Goal: Task Accomplishment & Management: Complete application form

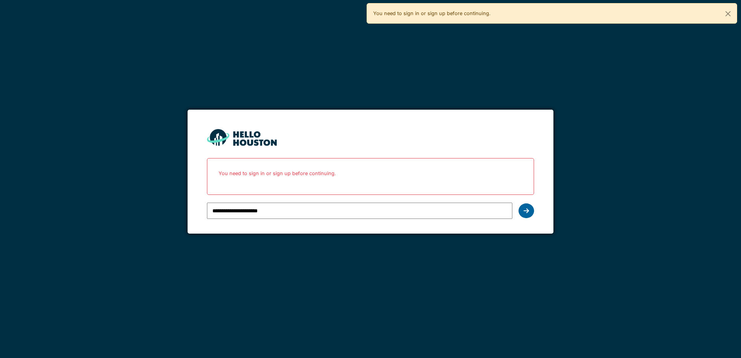
click at [519, 213] on div at bounding box center [525, 210] width 15 height 15
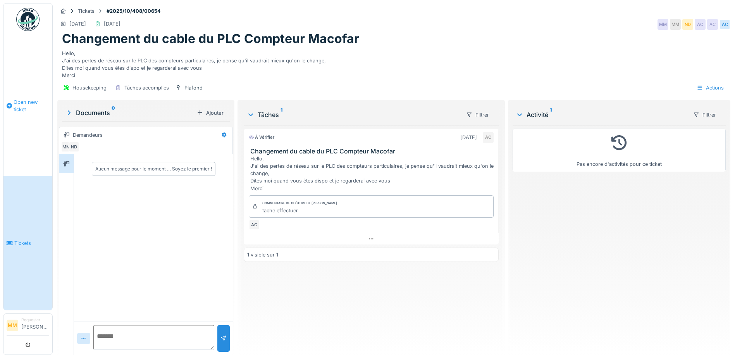
click at [30, 120] on link "Open new ticket" at bounding box center [27, 105] width 49 height 141
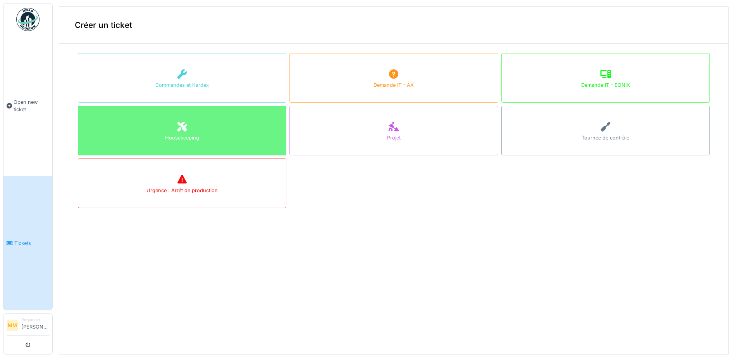
click at [257, 133] on div "Housekeeping" at bounding box center [182, 131] width 208 height 50
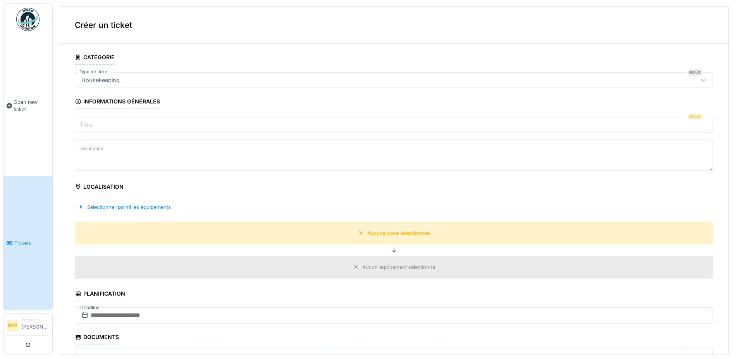
click at [109, 122] on input "Titre" at bounding box center [394, 125] width 638 height 16
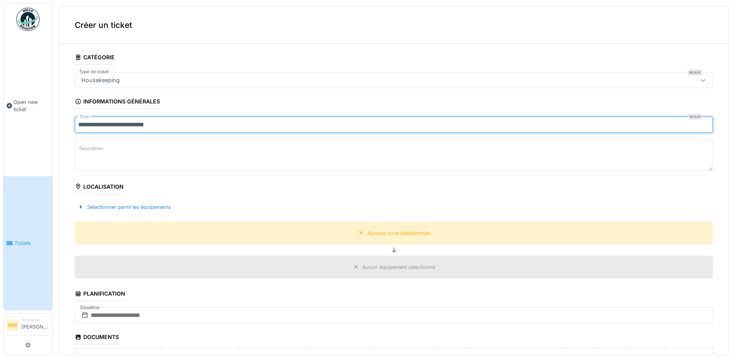
type input "**********"
click at [107, 151] on textarea "Description" at bounding box center [394, 155] width 638 height 32
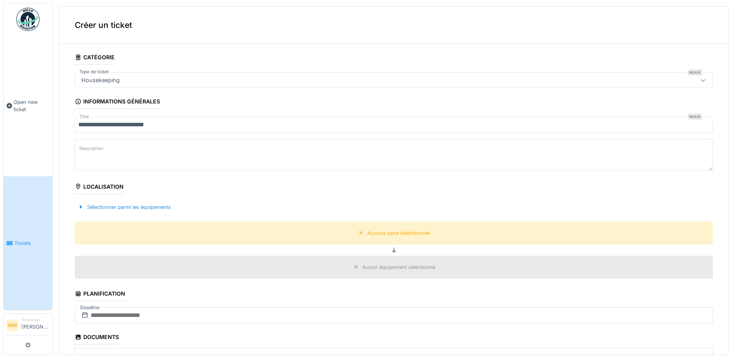
type textarea "*"
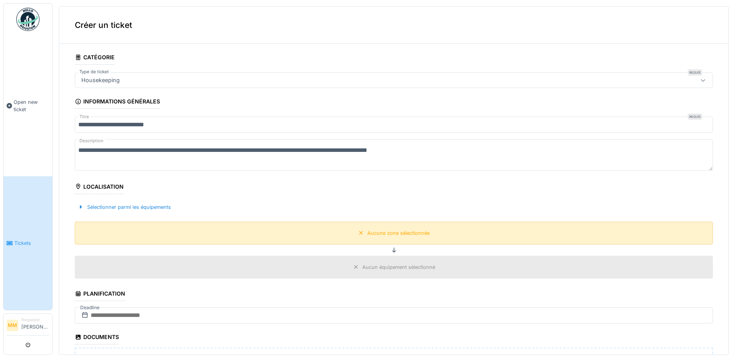
click at [367, 231] on div "Aucune zone sélectionnée" at bounding box center [398, 232] width 62 height 7
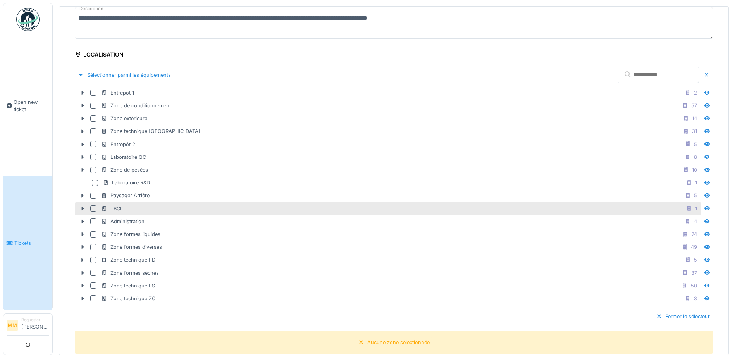
scroll to position [155, 0]
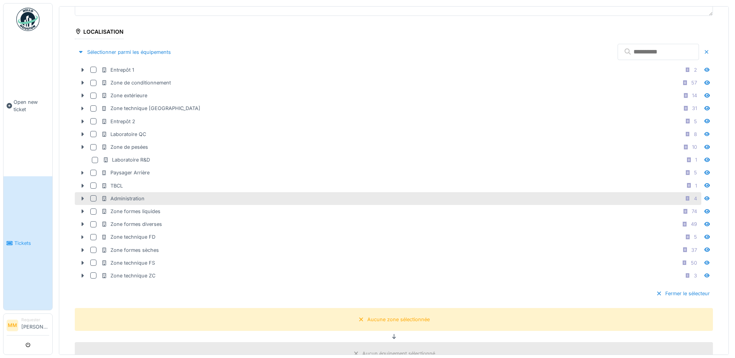
click at [84, 200] on icon at bounding box center [82, 198] width 6 height 5
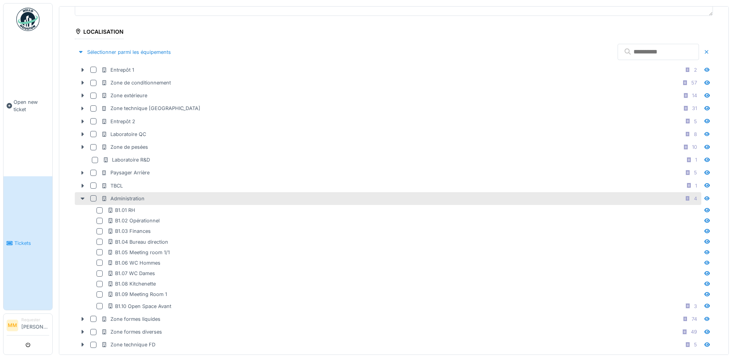
click at [91, 197] on div at bounding box center [93, 198] width 6 height 6
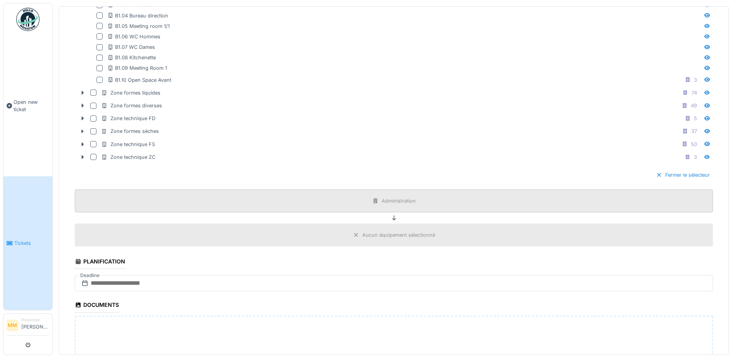
scroll to position [387, 0]
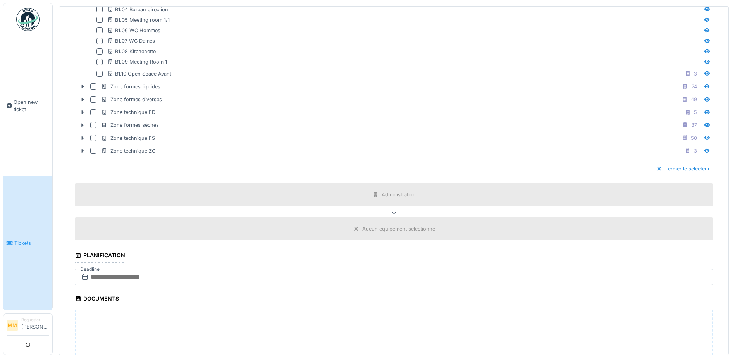
click at [362, 228] on div "Aucun équipement sélectionné" at bounding box center [398, 228] width 73 height 7
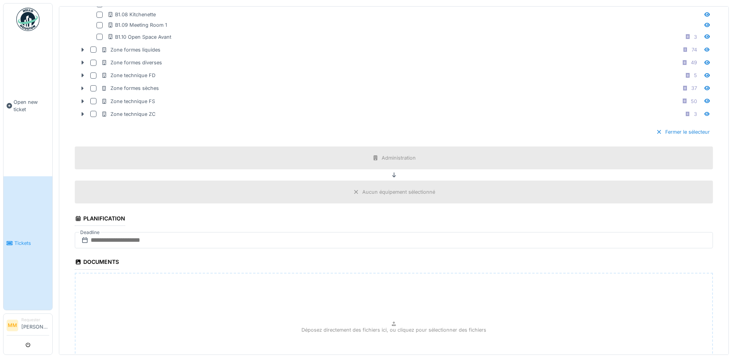
scroll to position [504, 0]
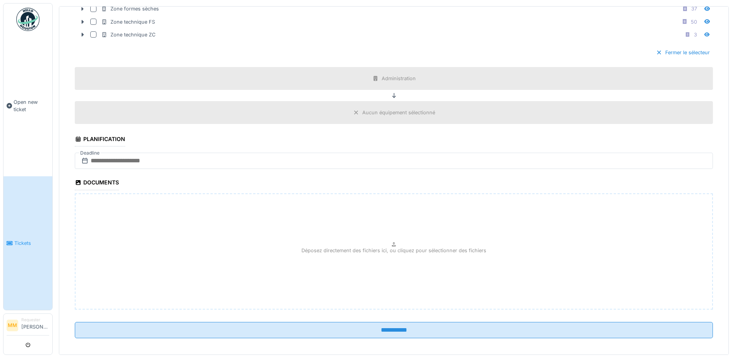
click at [368, 121] on div "Aucun équipement sélectionné" at bounding box center [394, 112] width 638 height 23
click at [375, 108] on div "Aucun équipement sélectionné" at bounding box center [394, 113] width 88 height 10
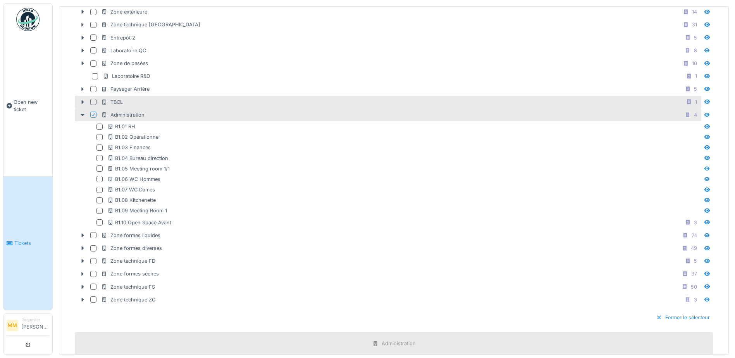
scroll to position [232, 0]
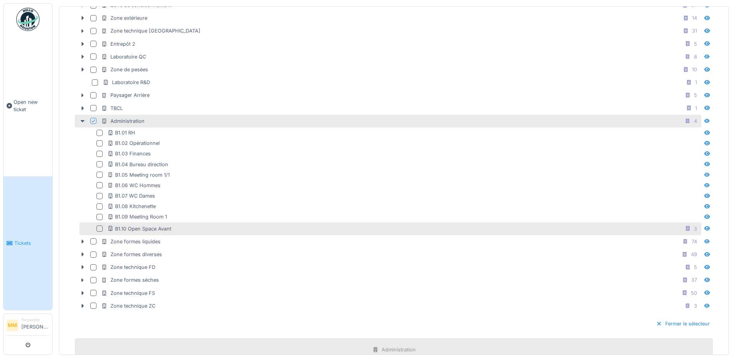
click at [101, 230] on div at bounding box center [99, 229] width 6 height 6
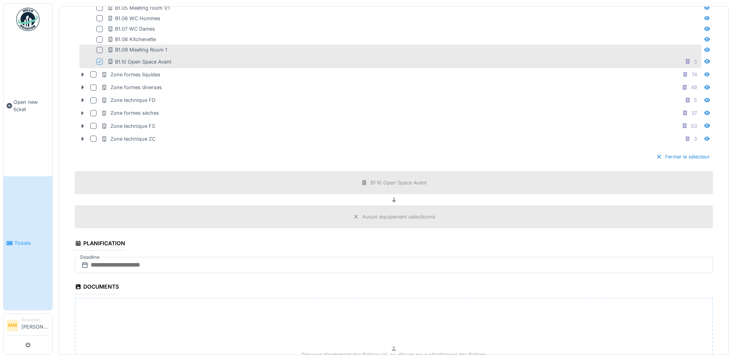
scroll to position [426, 0]
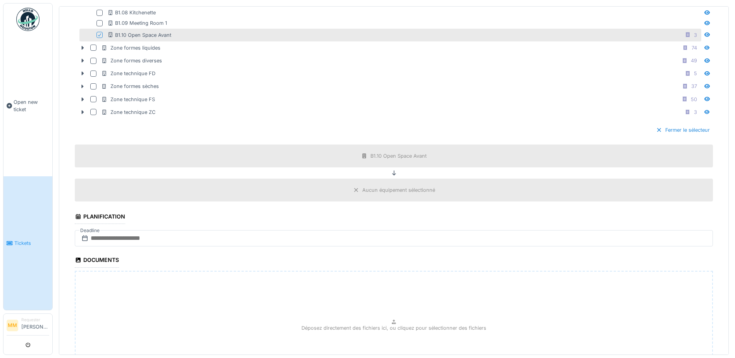
click at [362, 193] on div "Aucun équipement sélectionné" at bounding box center [398, 189] width 73 height 7
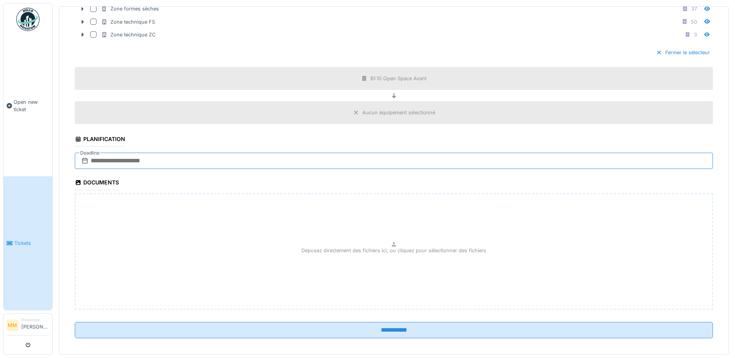
click at [150, 155] on input "text" at bounding box center [394, 161] width 638 height 16
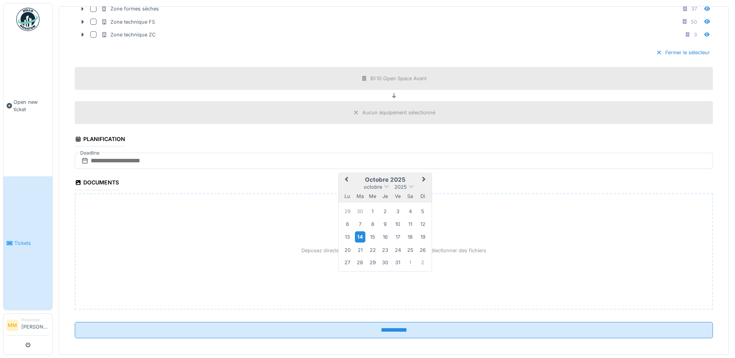
click at [361, 236] on div "14" at bounding box center [360, 236] width 10 height 11
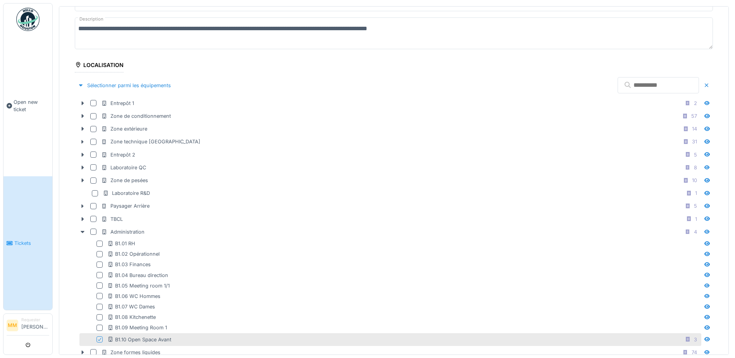
scroll to position [0, 0]
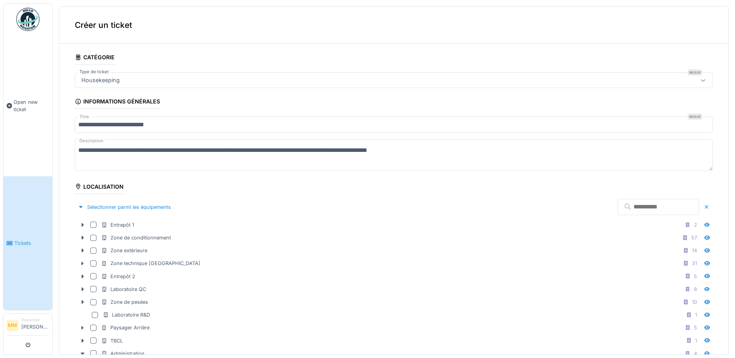
click at [490, 157] on textarea "**********" at bounding box center [394, 155] width 638 height 32
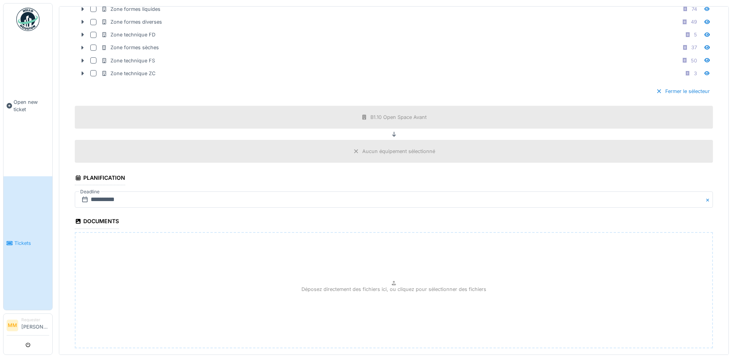
scroll to position [509, 0]
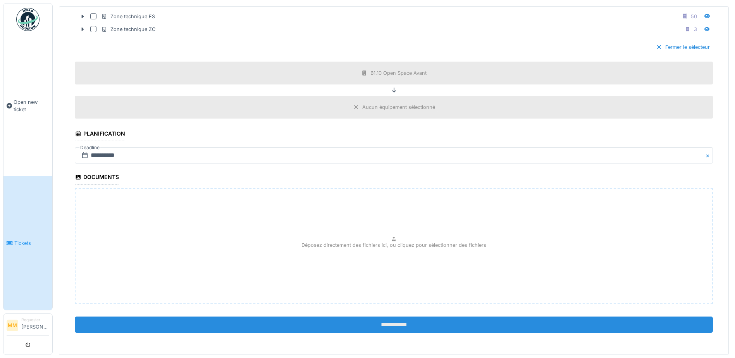
type textarea "**********"
click at [374, 321] on input "**********" at bounding box center [394, 325] width 638 height 16
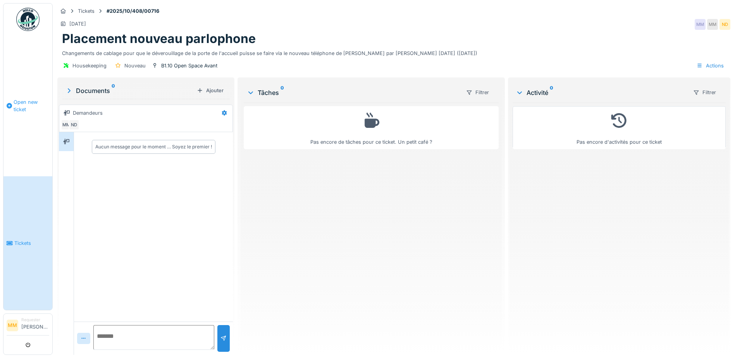
click at [28, 104] on span "Open new ticket" at bounding box center [32, 105] width 36 height 15
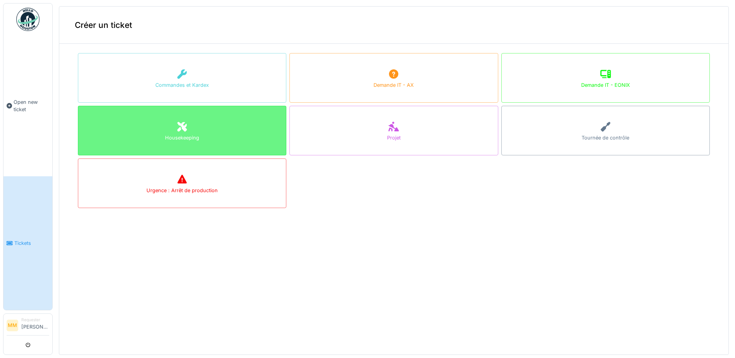
click at [201, 128] on div "Housekeeping" at bounding box center [182, 131] width 208 height 50
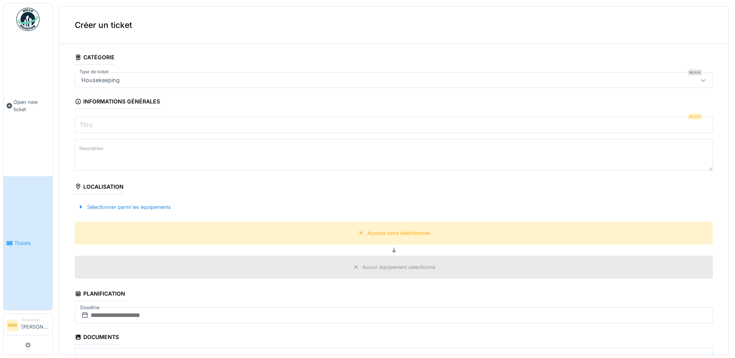
click at [145, 121] on input "Titre" at bounding box center [394, 125] width 638 height 16
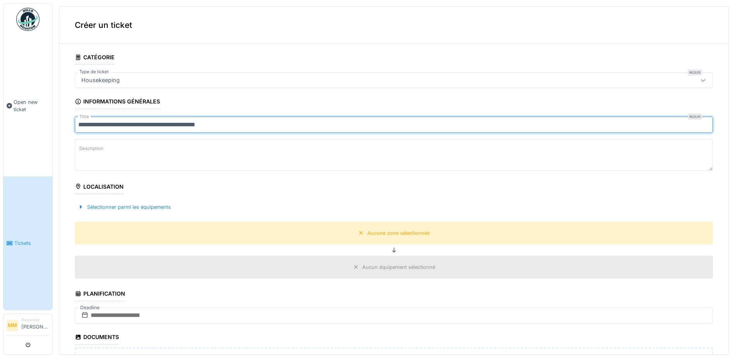
type input "**********"
click at [138, 147] on textarea "Description" at bounding box center [394, 155] width 638 height 32
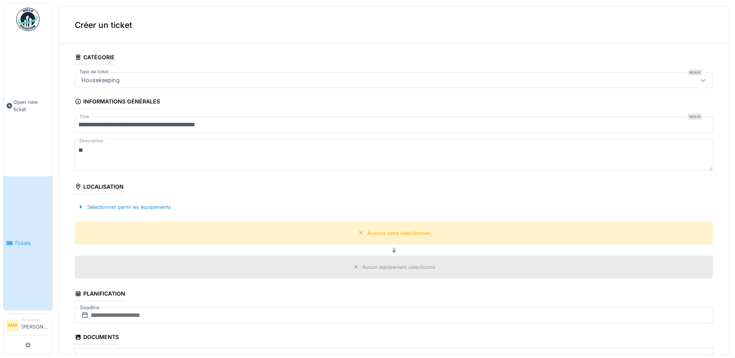
type textarea "*"
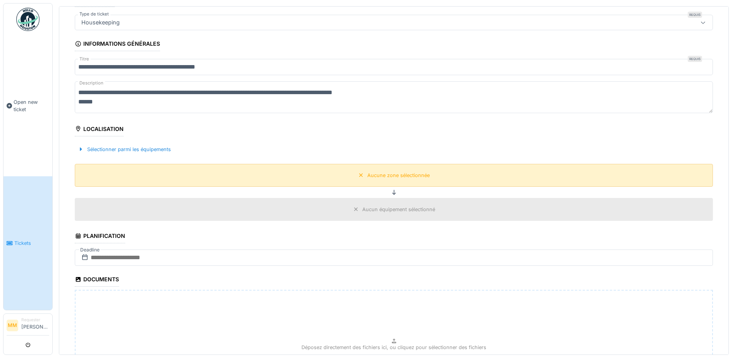
scroll to position [116, 0]
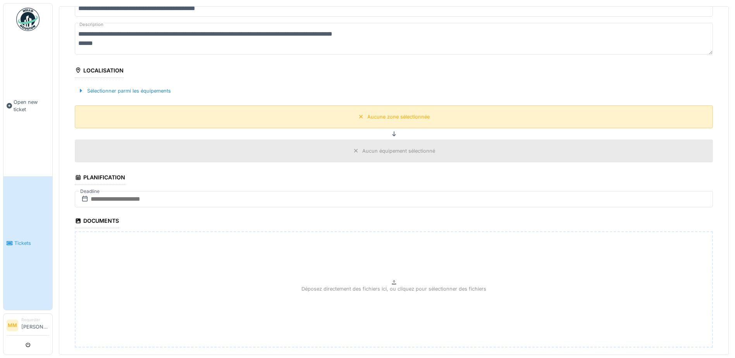
type textarea "**********"
click at [367, 118] on div "Aucune zone sélectionnée" at bounding box center [398, 116] width 62 height 7
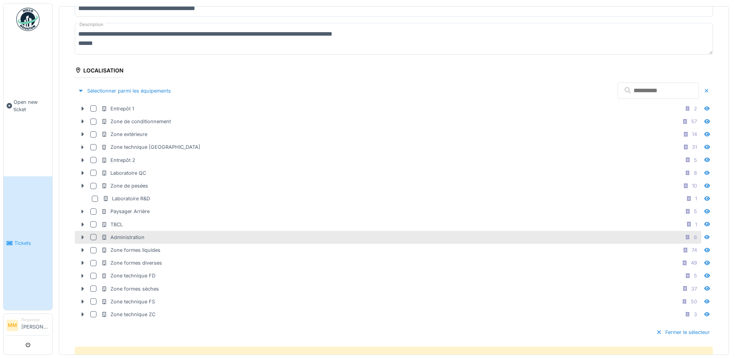
click at [82, 238] on icon at bounding box center [83, 238] width 2 height 4
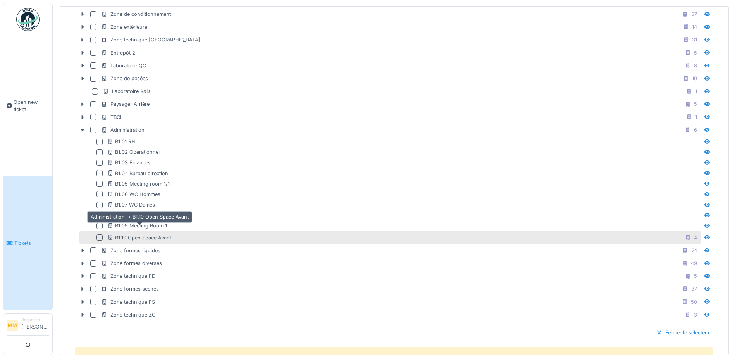
scroll to position [232, 0]
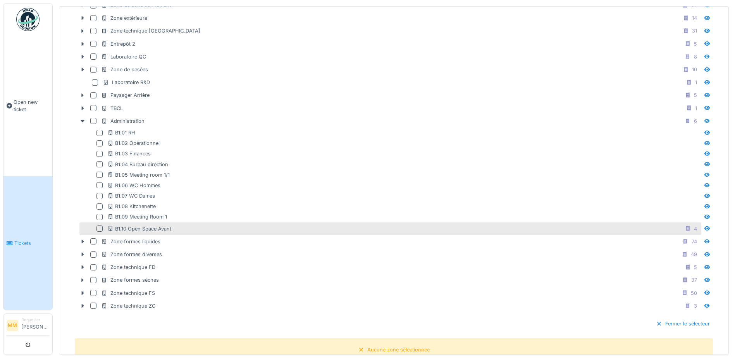
click at [100, 231] on div at bounding box center [99, 229] width 6 height 6
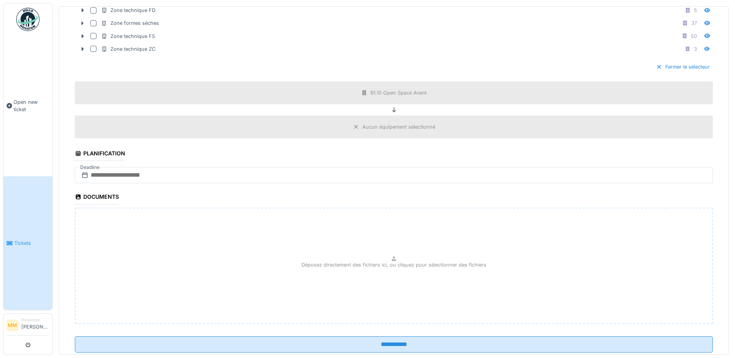
scroll to position [504, 0]
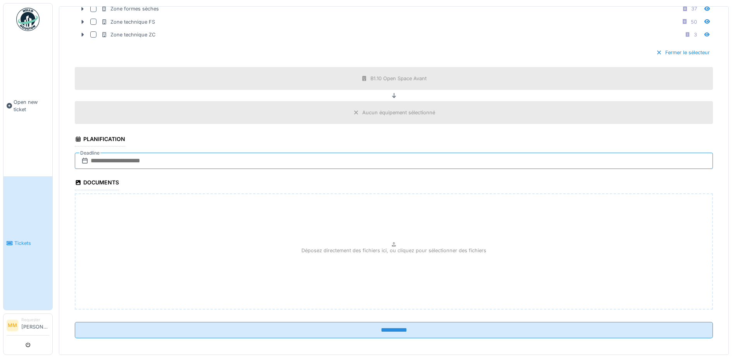
click at [181, 159] on input "text" at bounding box center [394, 161] width 638 height 16
click at [399, 262] on div "31" at bounding box center [398, 262] width 10 height 10
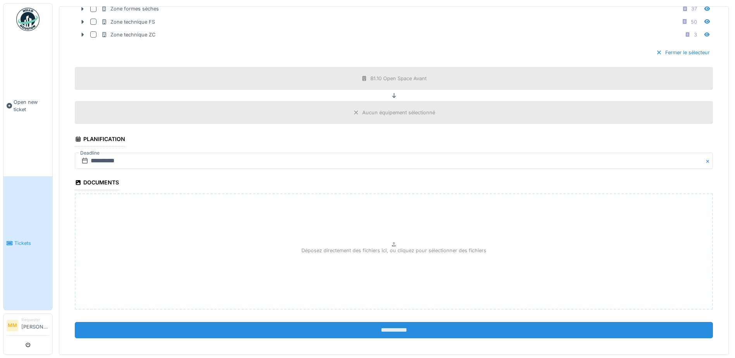
click at [395, 327] on input "**********" at bounding box center [394, 330] width 638 height 16
